Goal: Task Accomplishment & Management: Manage account settings

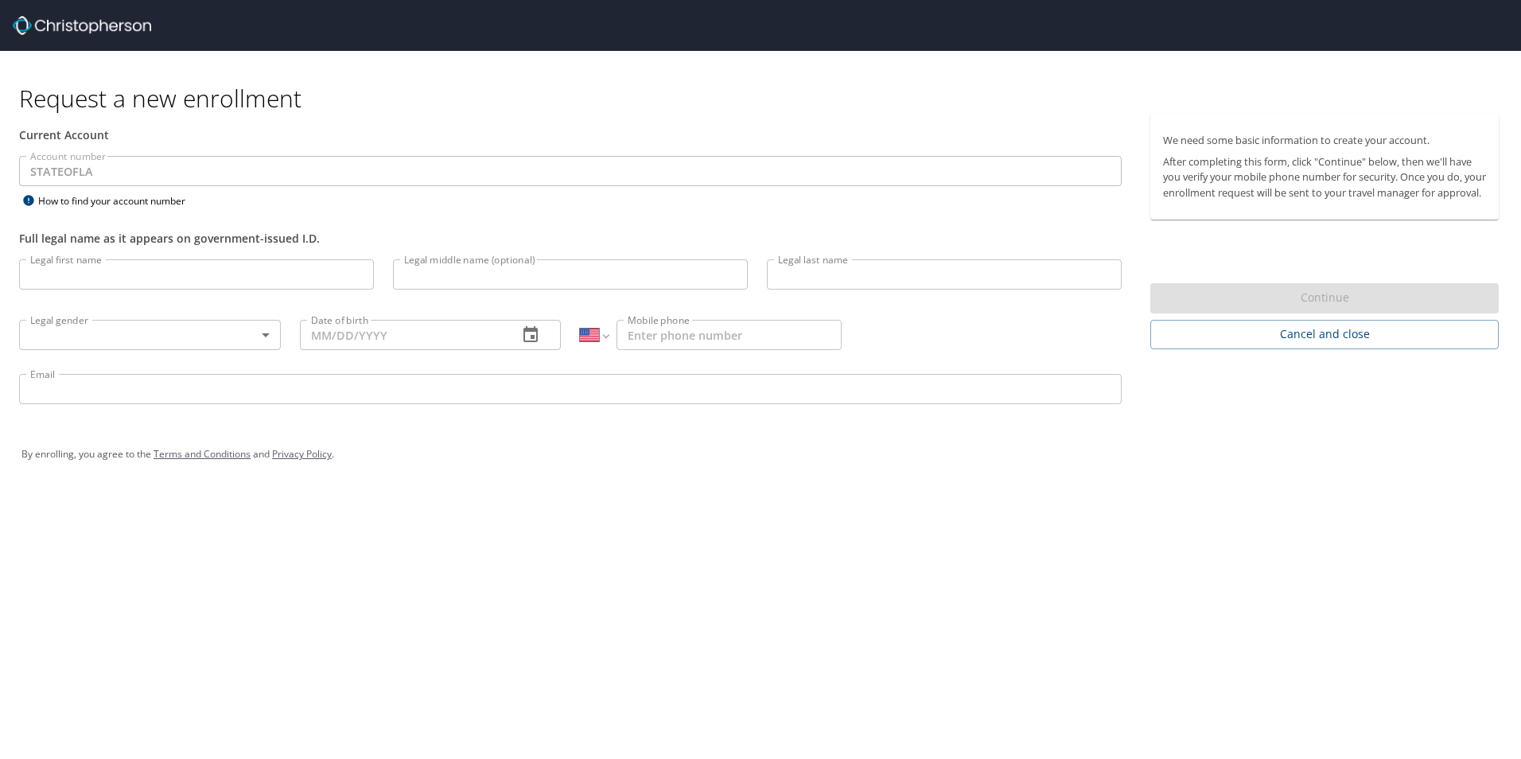
select select "US"
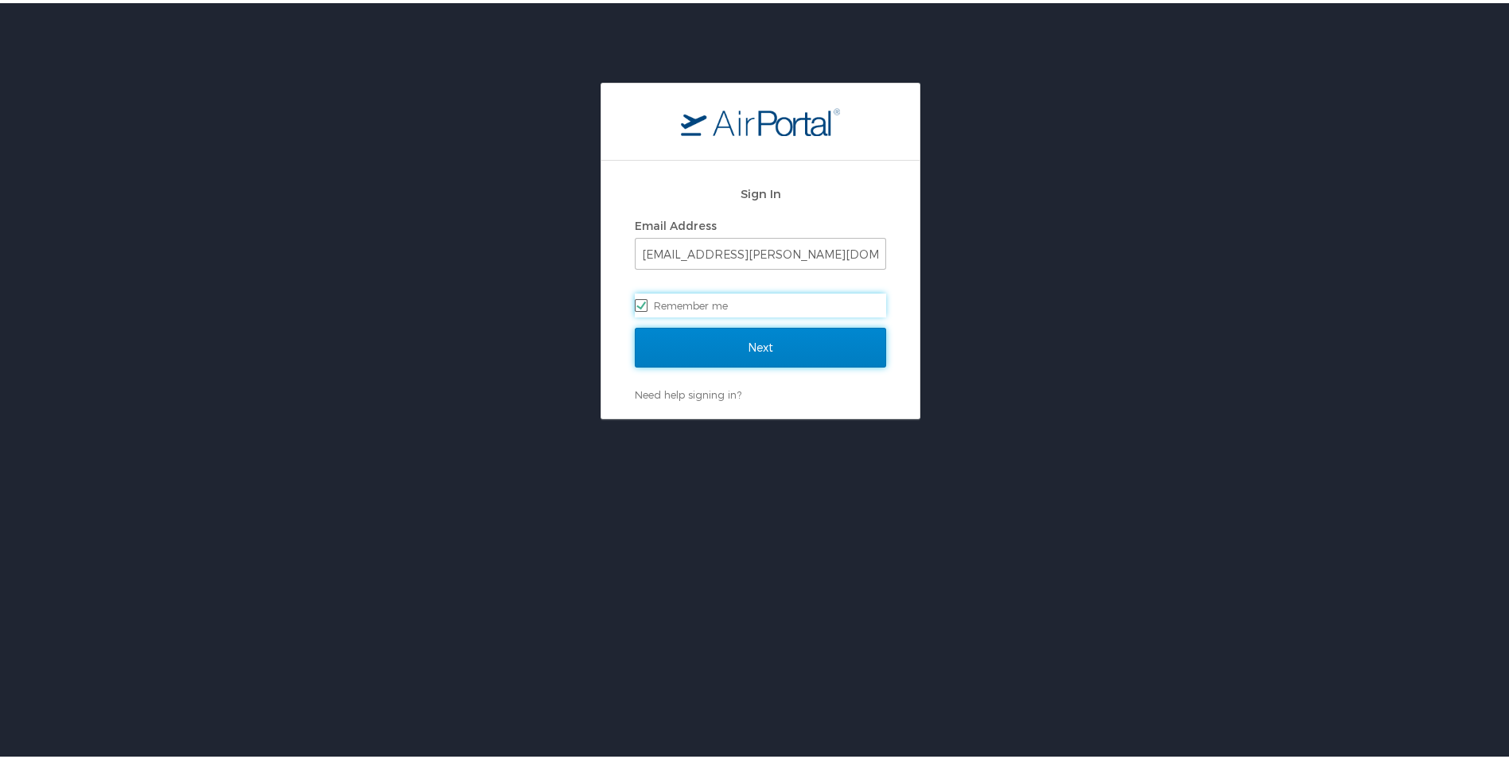
click at [709, 333] on input "Next" at bounding box center [760, 345] width 251 height 40
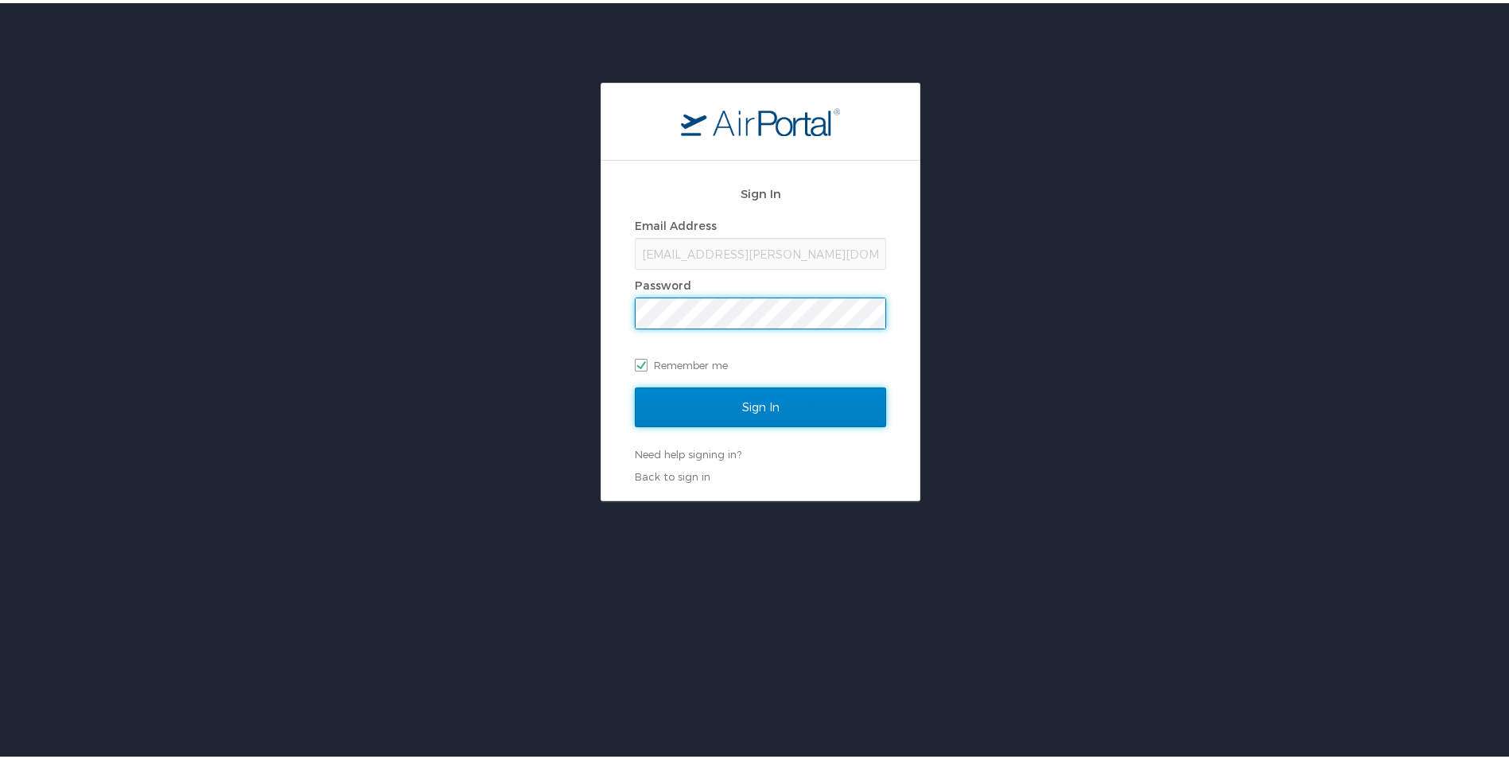
click at [784, 407] on input "Sign In" at bounding box center [760, 404] width 251 height 40
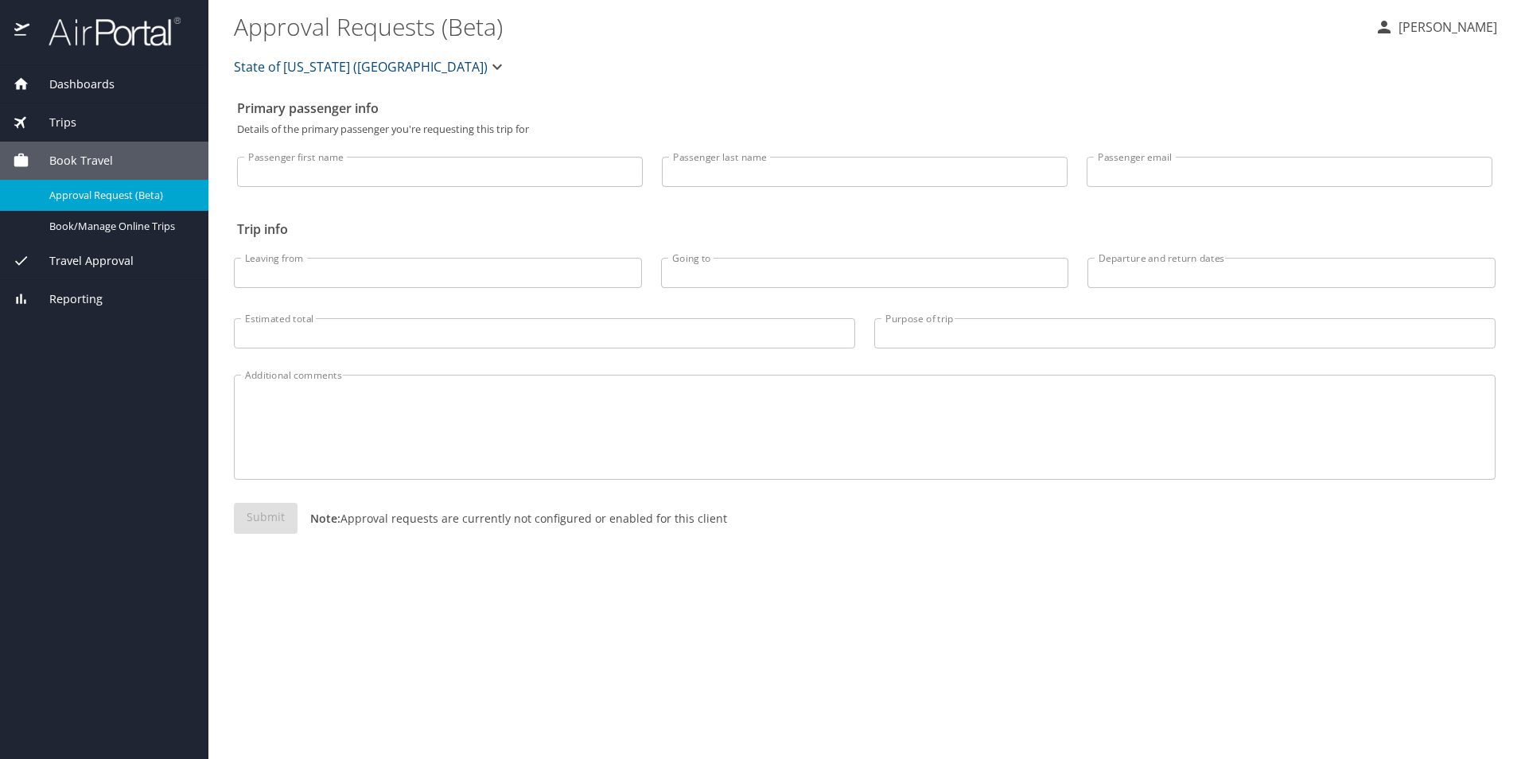
click at [1411, 29] on p "Maddison Coburn" at bounding box center [1445, 27] width 103 height 19
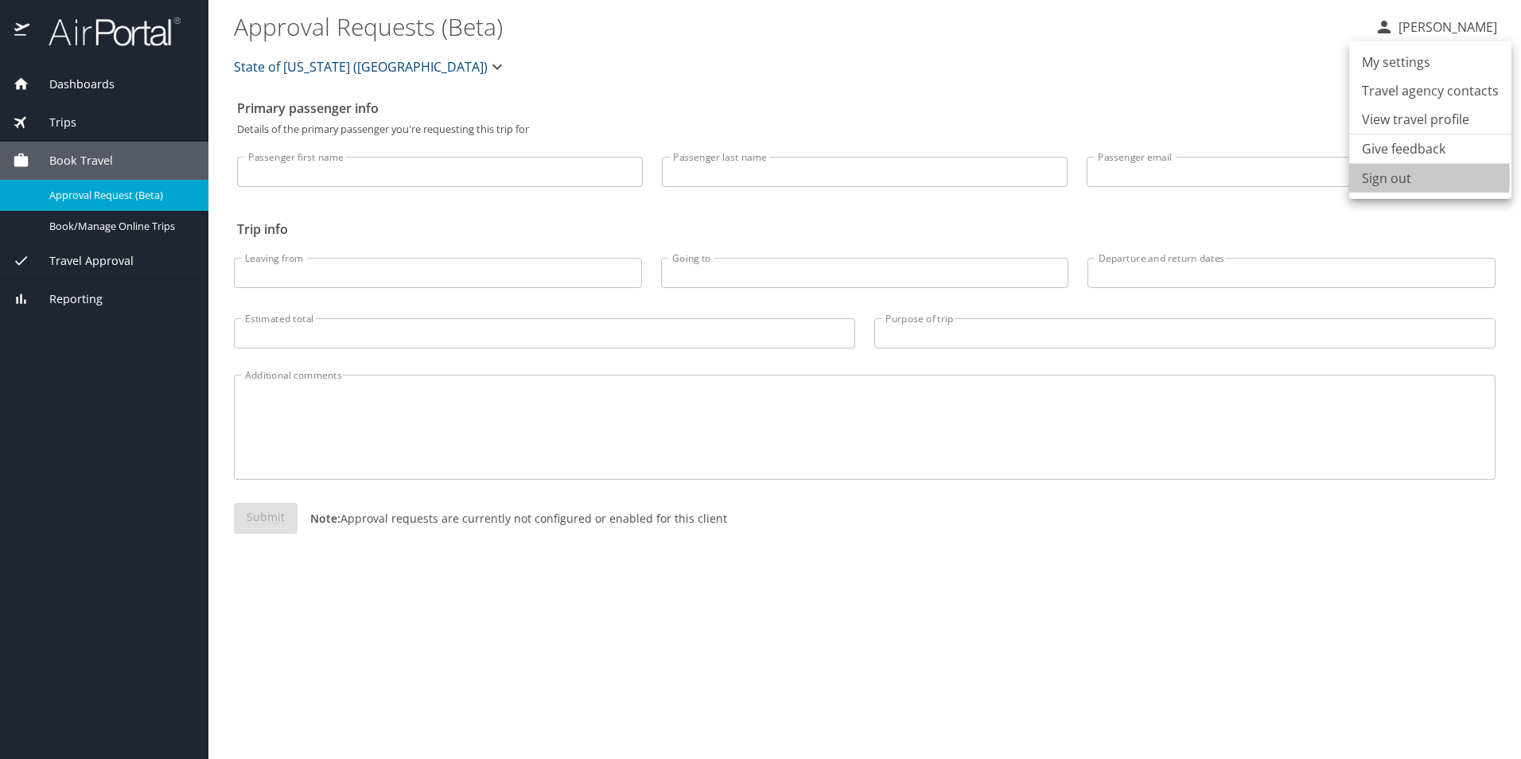
click at [1370, 177] on li "Sign out" at bounding box center [1431, 178] width 162 height 29
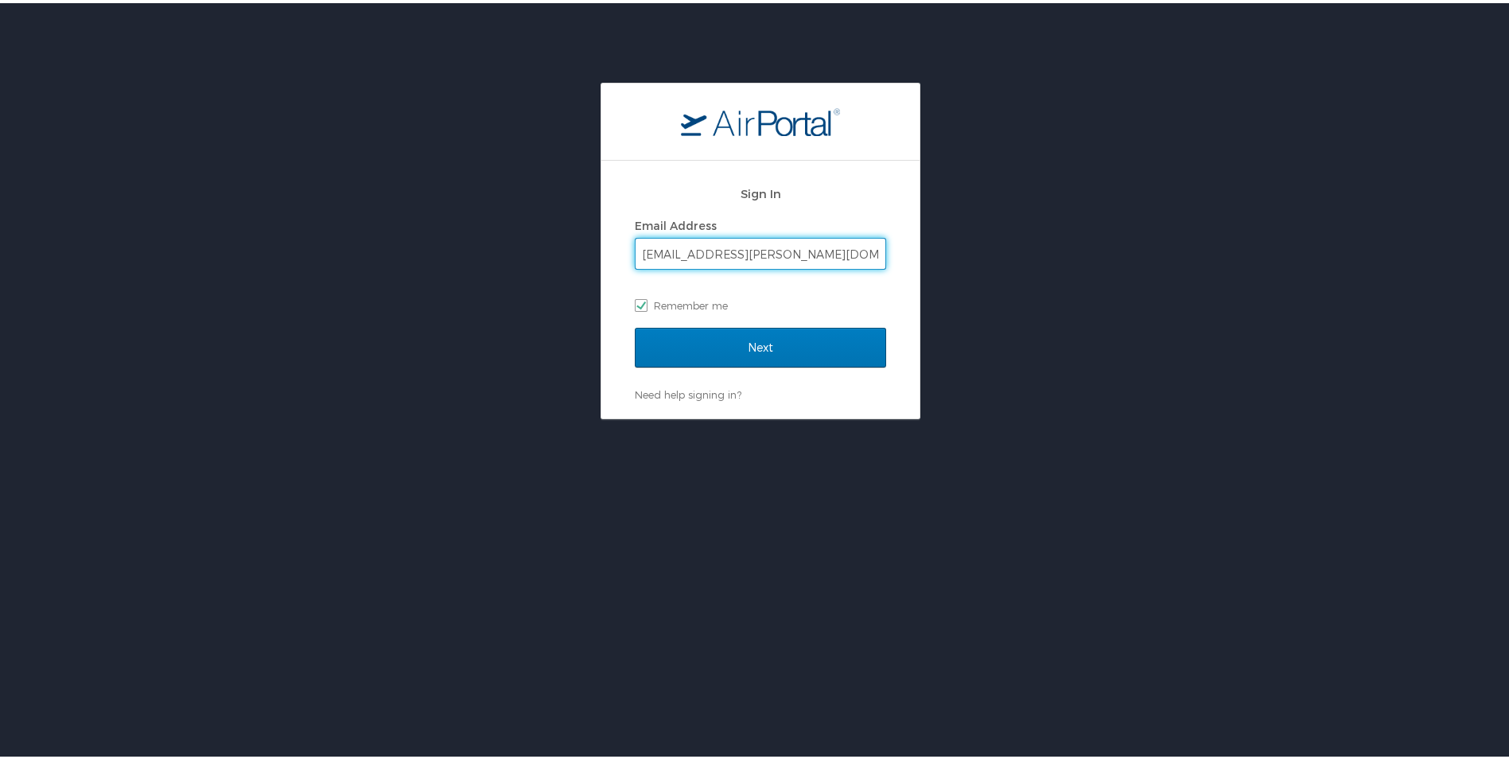
drag, startPoint x: 826, startPoint y: 241, endPoint x: 513, endPoint y: 300, distance: 318.2
click at [516, 294] on div "Sign In Email Address maddison.coburn@lsuhs.edu Remember me Next Need help sign…" at bounding box center [760, 248] width 1521 height 337
type input "m"
checkbox input "false"
type input "Mark.Alvarez@lsuhs.edu"
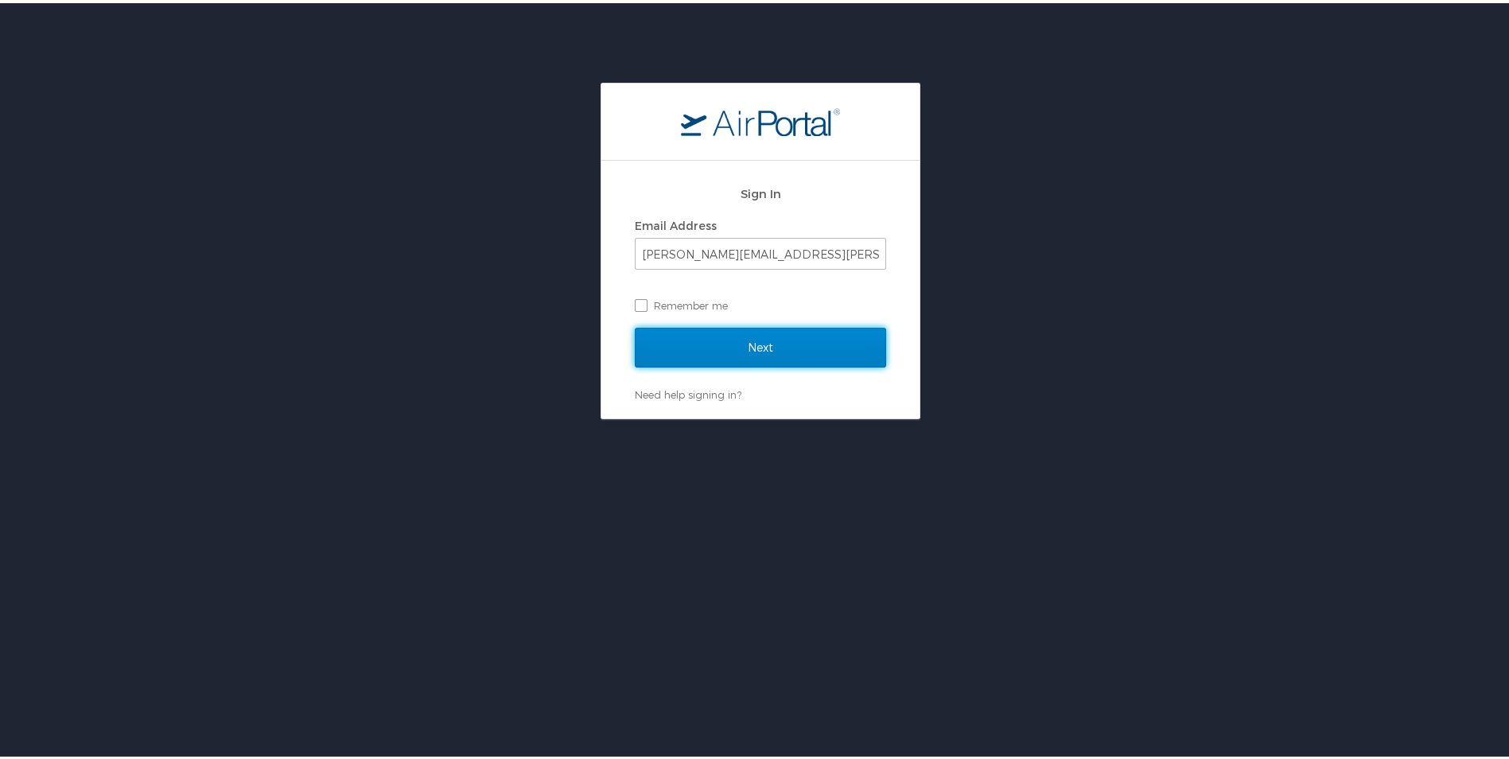
click at [754, 336] on input "Next" at bounding box center [760, 345] width 251 height 40
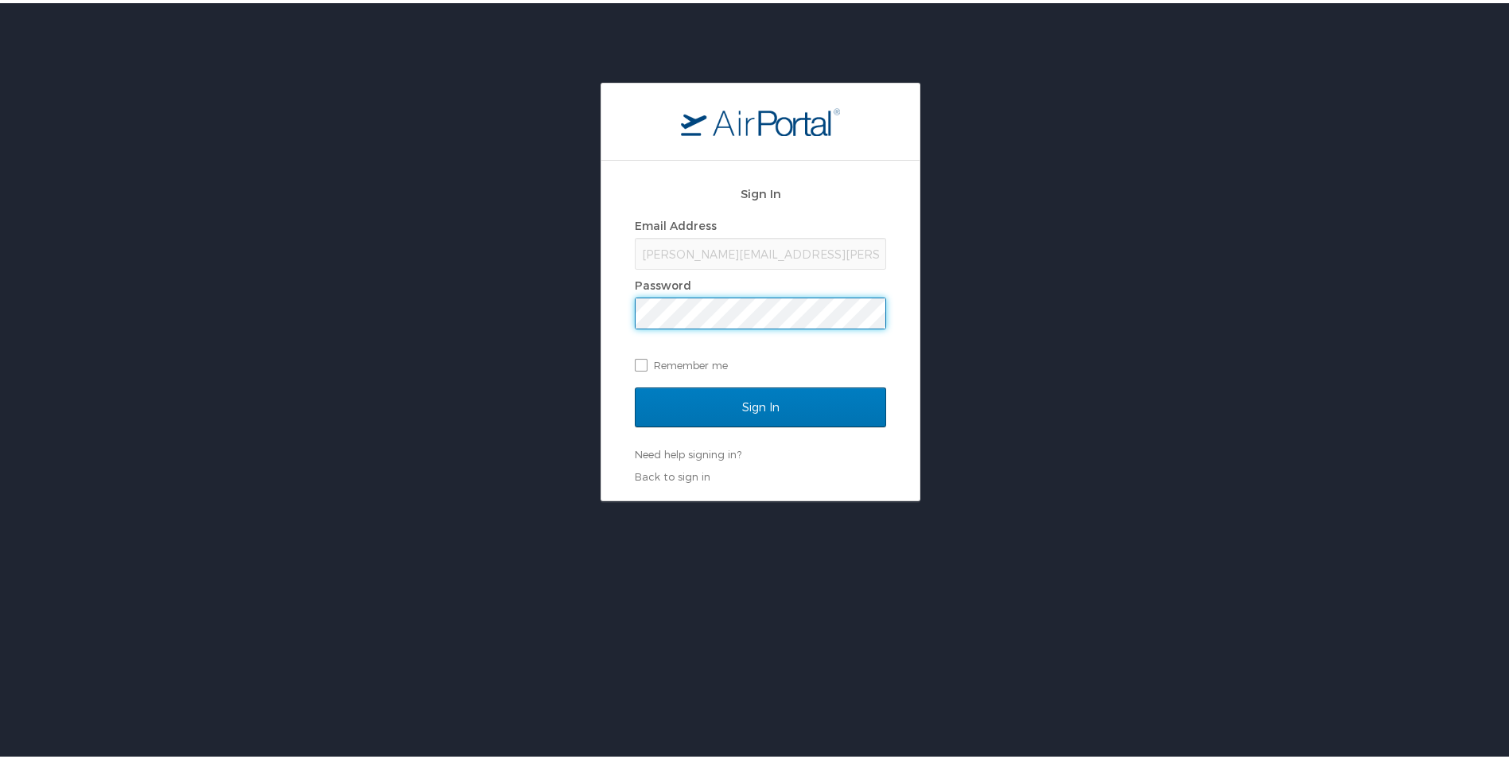
click at [635, 384] on input "Sign In" at bounding box center [760, 404] width 251 height 40
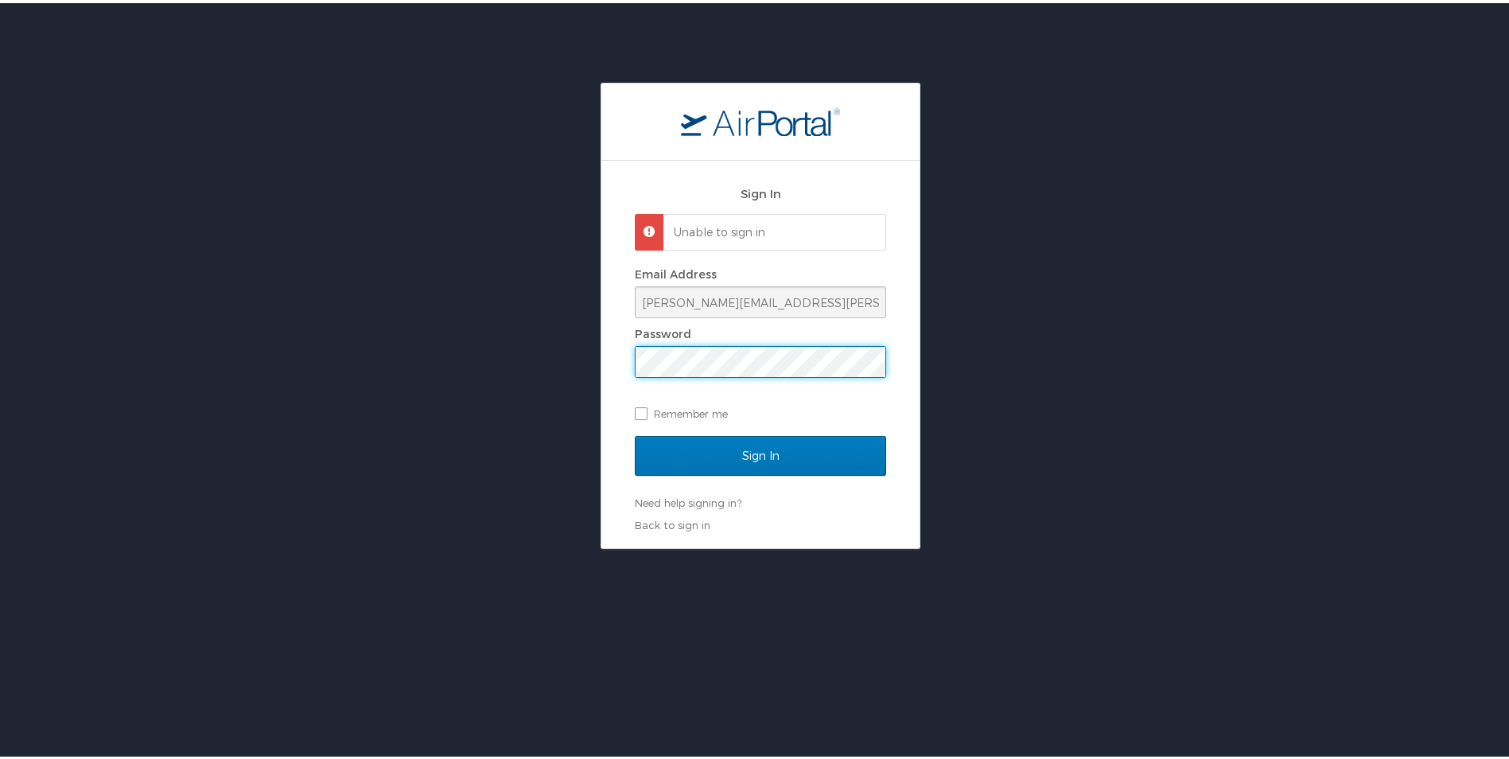
click at [635, 433] on input "Sign In" at bounding box center [760, 453] width 251 height 40
